Goal: Browse casually

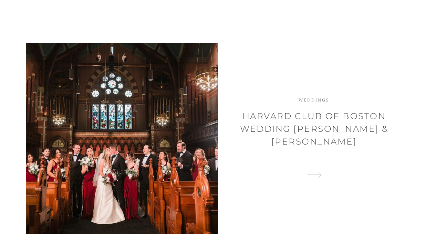
scroll to position [148, 0]
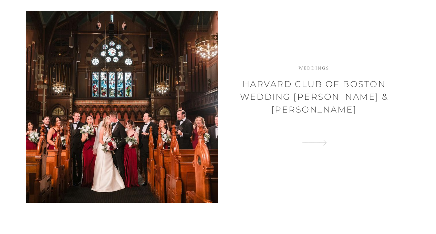
click at [326, 139] on span at bounding box center [314, 143] width 151 height 12
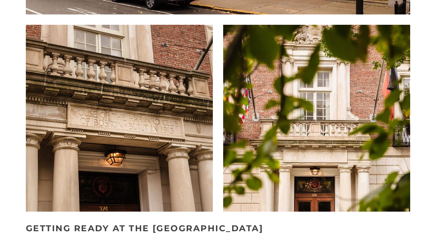
scroll to position [570, 0]
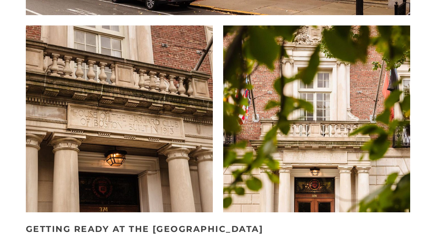
click at [370, 43] on img at bounding box center [316, 165] width 187 height 281
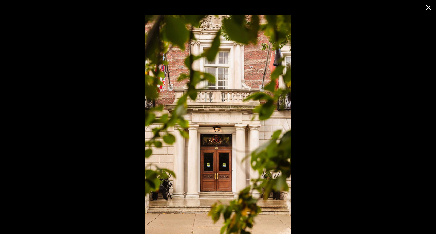
click at [428, 7] on button at bounding box center [428, 7] width 15 height 15
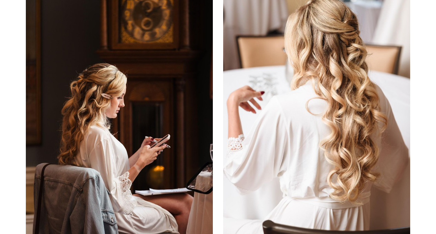
scroll to position [1465, 0]
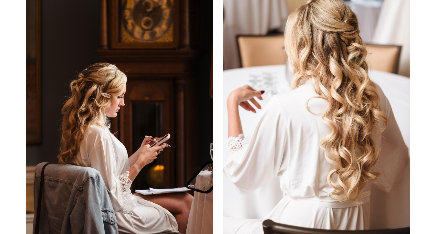
click at [296, 117] on img at bounding box center [316, 109] width 187 height 262
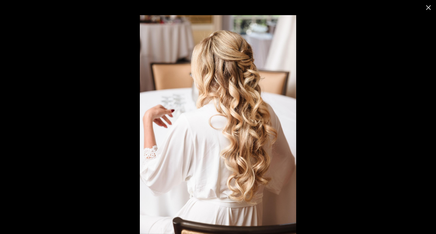
click at [262, 95] on img at bounding box center [218, 124] width 156 height 219
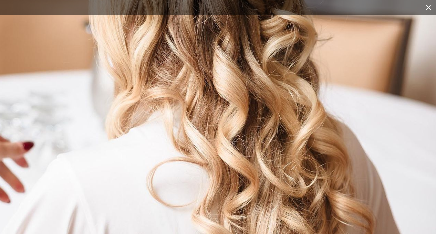
click at [431, 4] on button at bounding box center [428, 7] width 15 height 15
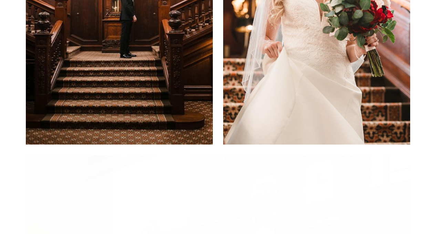
scroll to position [3352, 0]
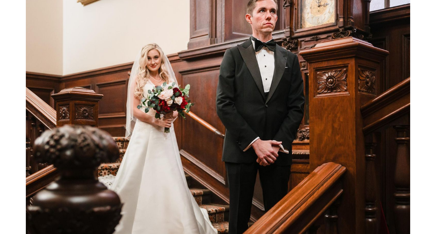
click at [162, 103] on img at bounding box center [218, 116] width 384 height 274
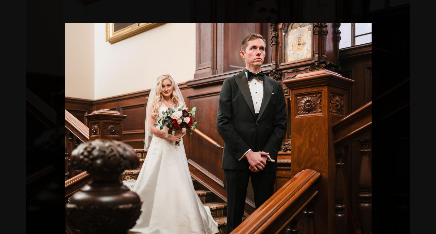
click at [397, 100] on div at bounding box center [283, 140] width 436 height 234
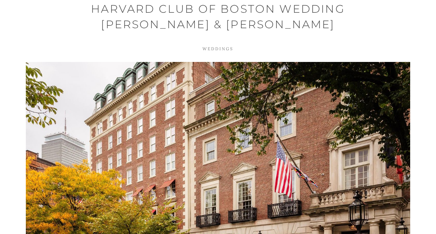
scroll to position [0, 0]
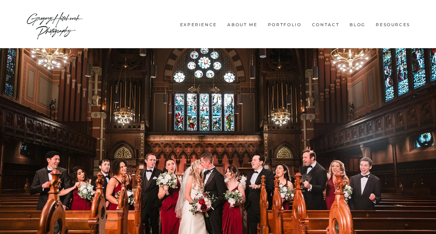
click at [249, 23] on link "About me" at bounding box center [242, 25] width 37 height 6
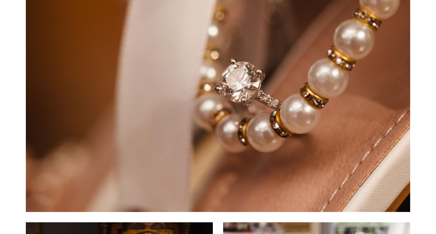
scroll to position [660, 0]
